Goal: Task Accomplishment & Management: Complete application form

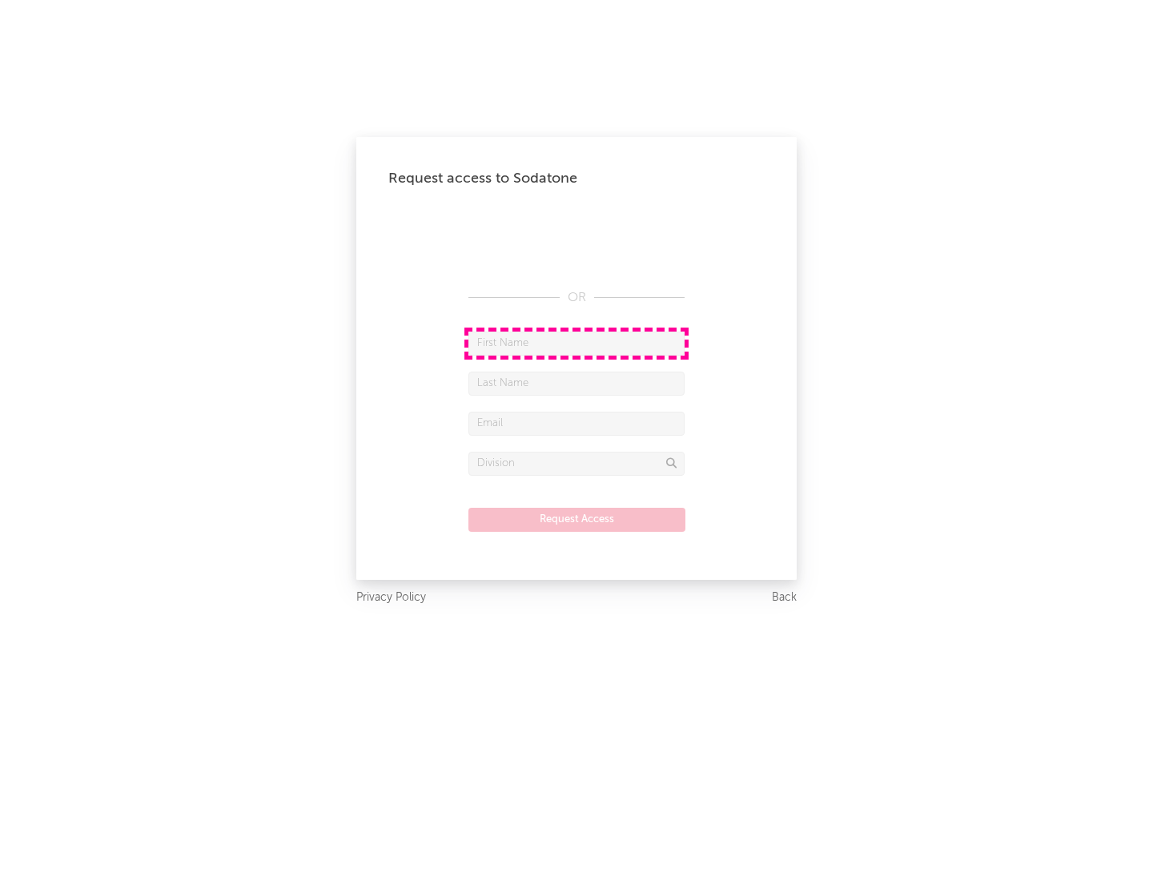
click at [576, 343] on input "text" at bounding box center [576, 343] width 216 height 24
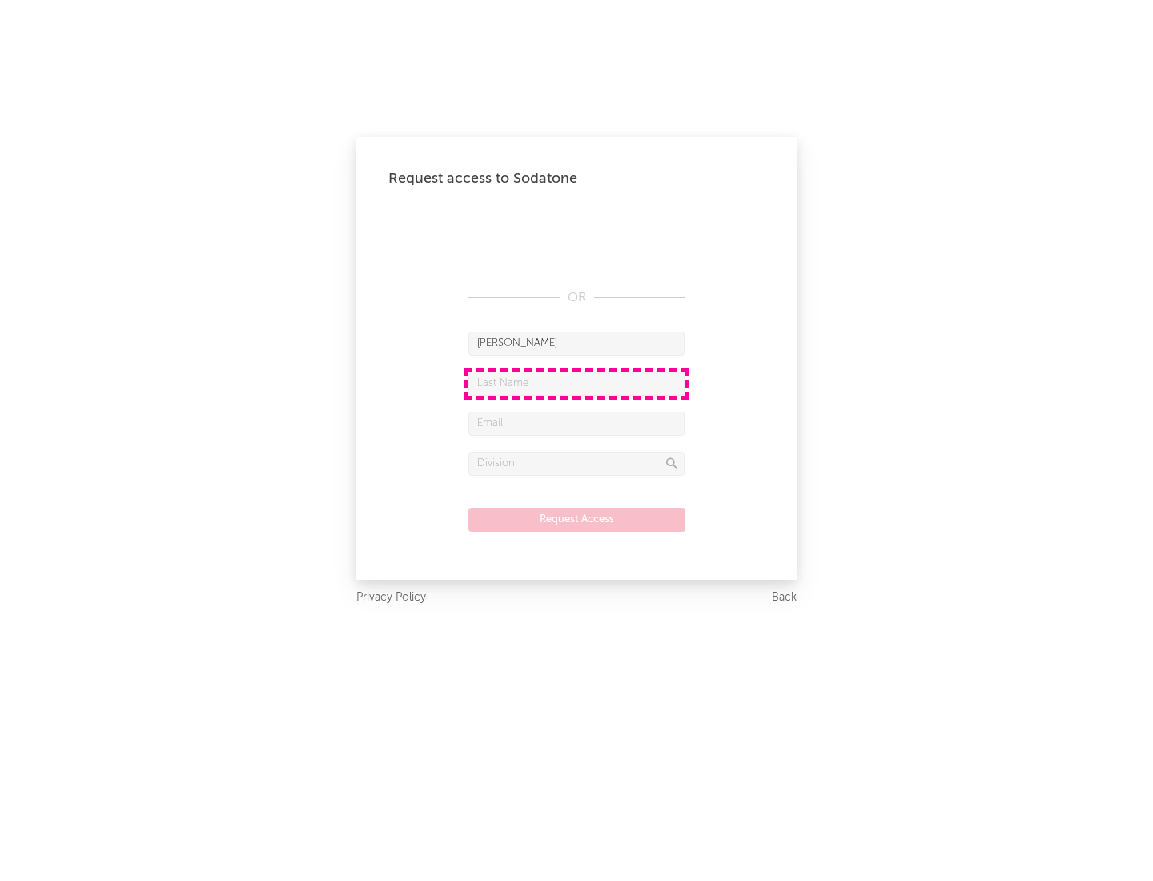
type input "[PERSON_NAME]"
click at [576, 383] on input "text" at bounding box center [576, 383] width 216 height 24
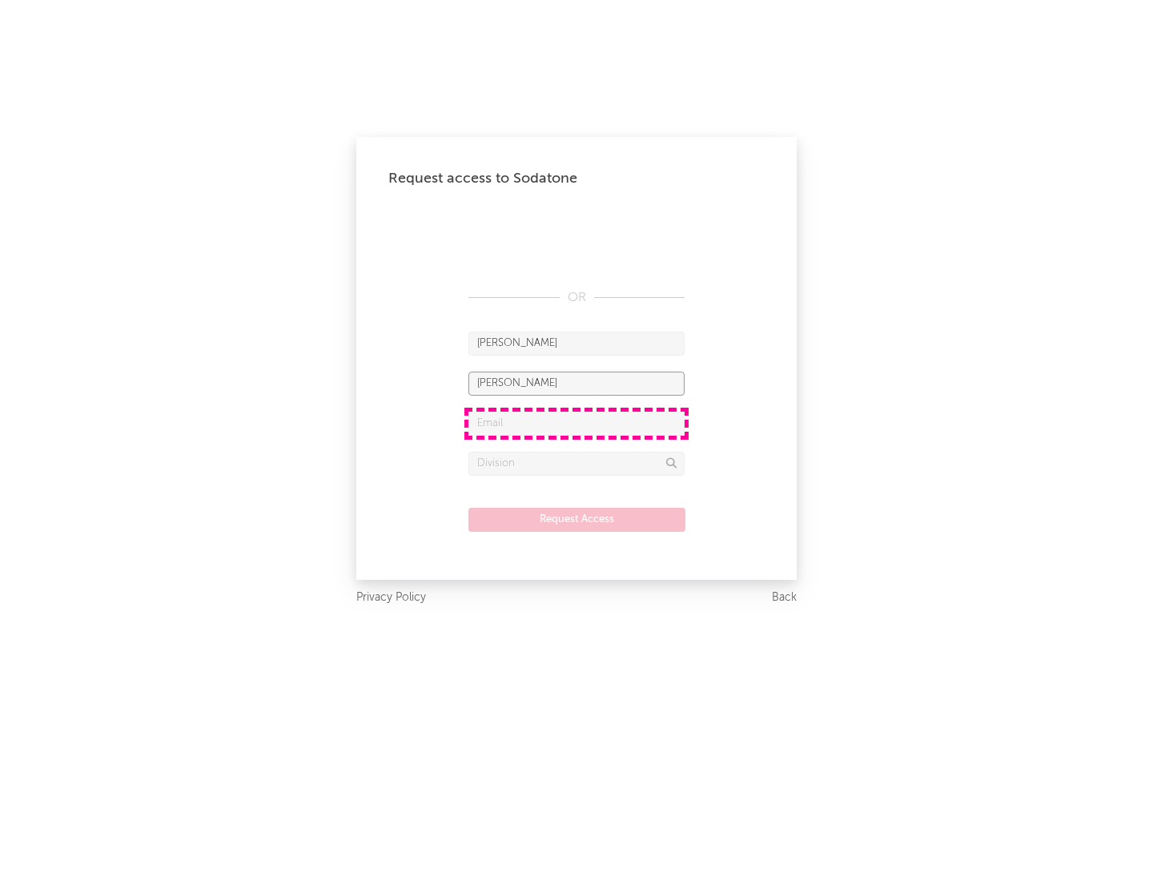
type input "[PERSON_NAME]"
click at [576, 423] on input "text" at bounding box center [576, 424] width 216 height 24
type input "[EMAIL_ADDRESS][DOMAIN_NAME]"
click at [576, 463] on input "text" at bounding box center [576, 464] width 216 height 24
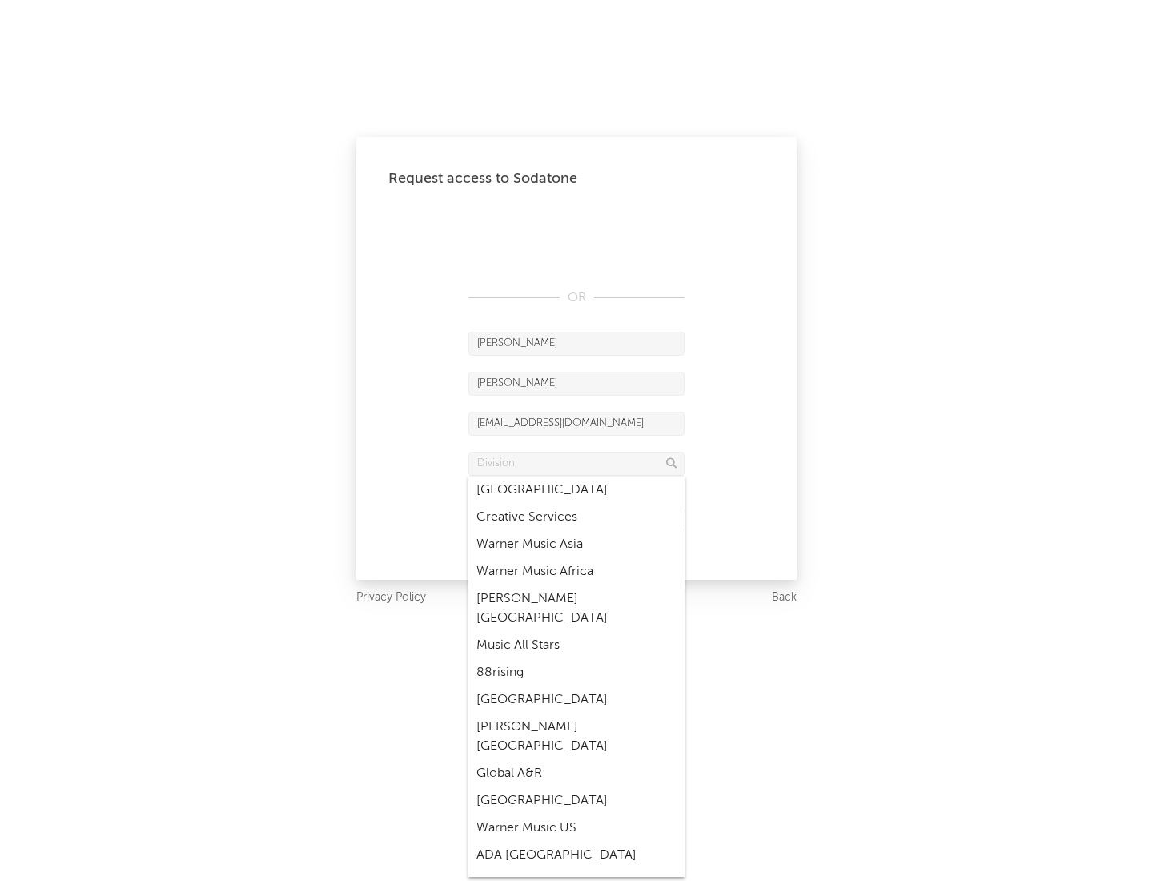
click at [576, 632] on div "Music All Stars" at bounding box center [576, 645] width 216 height 27
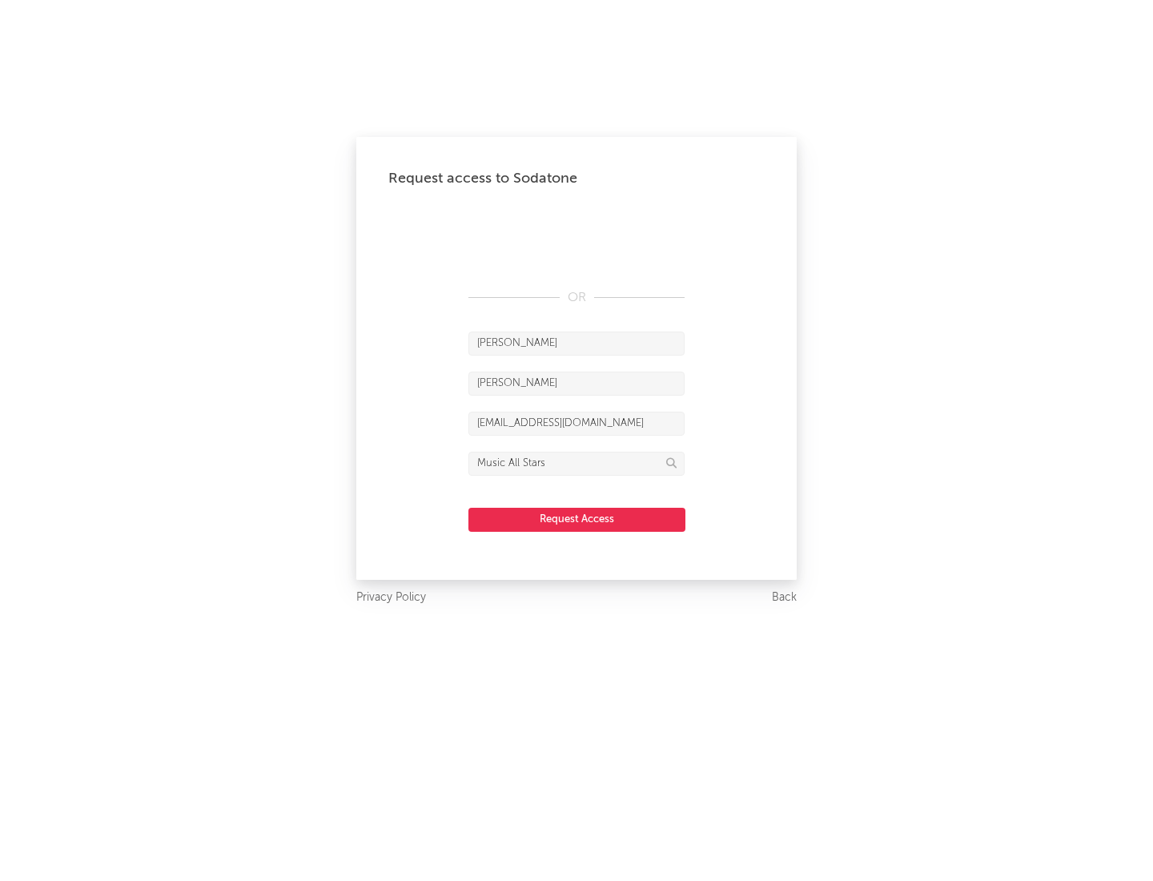
type input "Music All Stars"
click at [576, 519] on button "Request Access" at bounding box center [576, 520] width 217 height 24
